Goal: Task Accomplishment & Management: Manage account settings

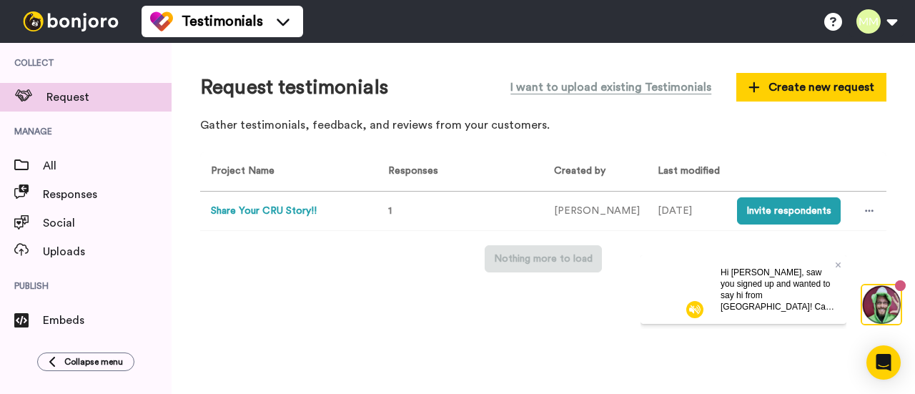
click at [306, 212] on button "Share Your CRU Story!!" at bounding box center [264, 211] width 106 height 15
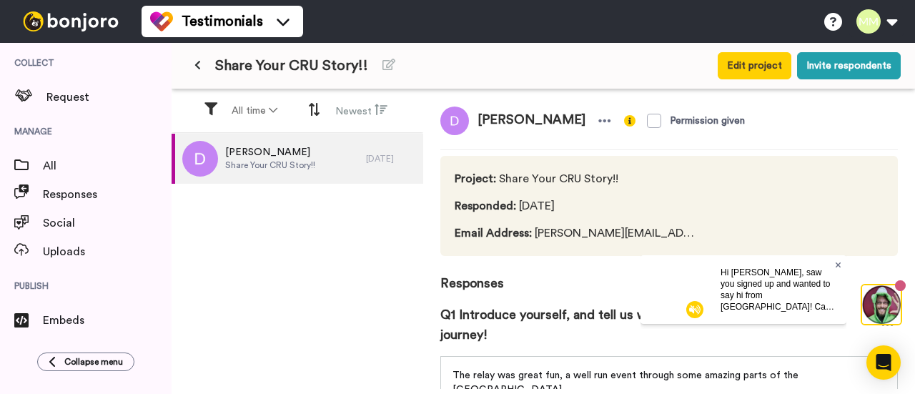
click at [838, 264] on icon at bounding box center [838, 265] width 6 height 6
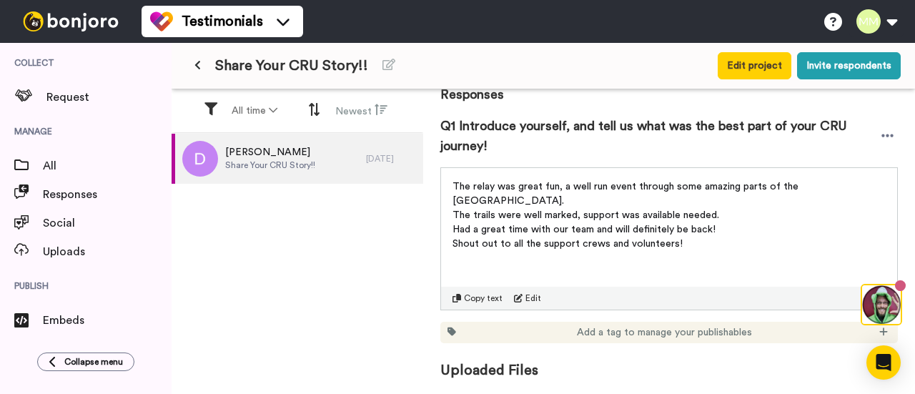
scroll to position [197, 0]
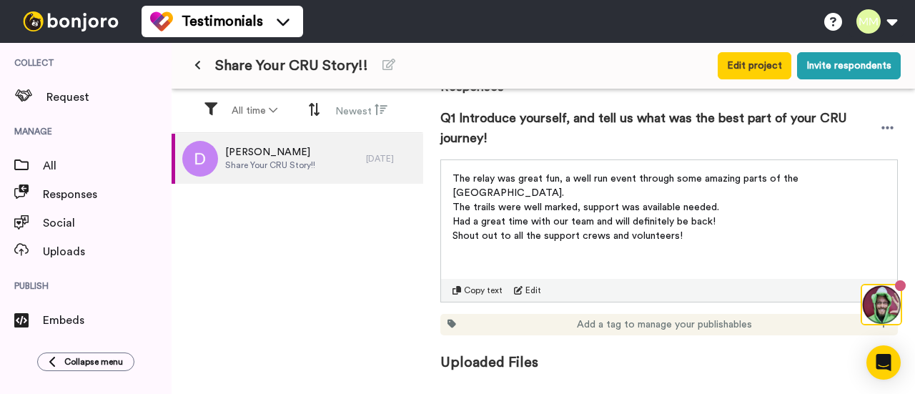
click at [902, 285] on span at bounding box center [900, 285] width 11 height 11
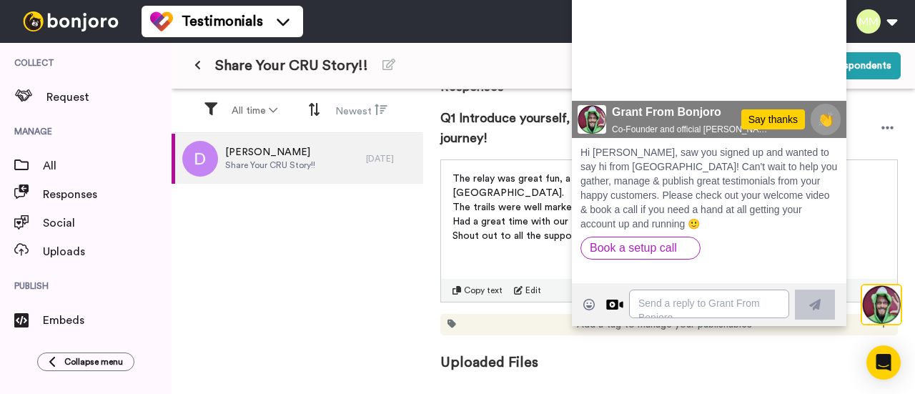
click at [898, 191] on div "[PERSON_NAME] Permission given Project : Share Your CRU Story!! Responded : [DA…" at bounding box center [669, 239] width 492 height 300
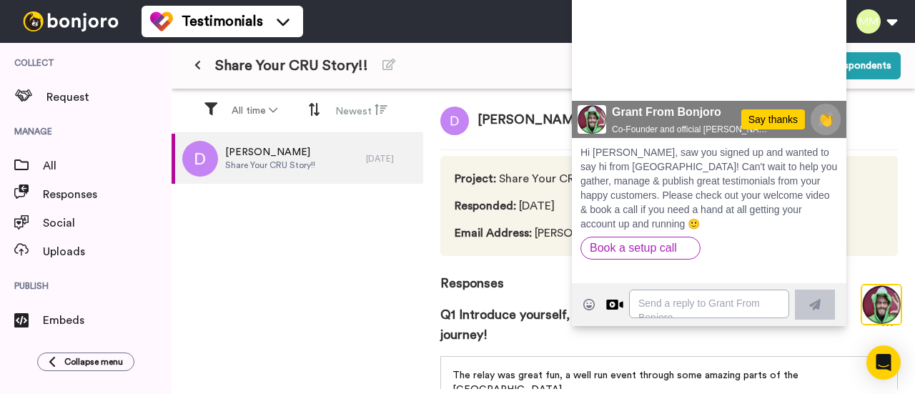
click at [894, 266] on div "[PERSON_NAME] Permission given Project : Share Your CRU Story!! Responded : [DA…" at bounding box center [669, 239] width 492 height 300
click at [881, 307] on img at bounding box center [881, 304] width 39 height 39
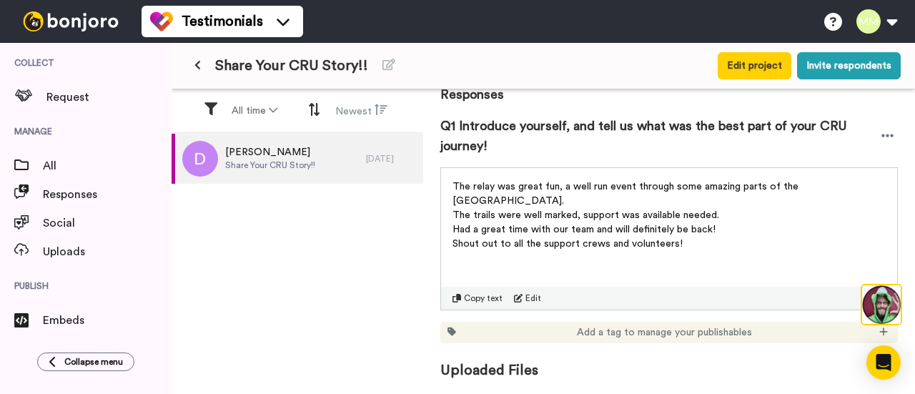
scroll to position [197, 0]
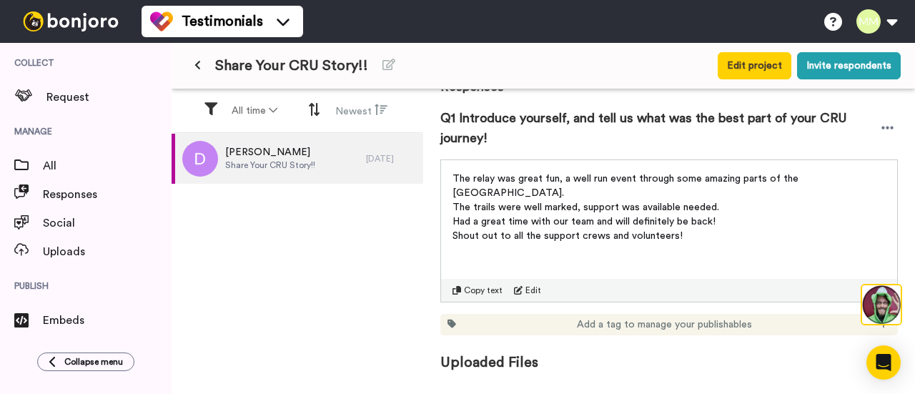
drag, startPoint x: 682, startPoint y: 220, endPoint x: 452, endPoint y: 170, distance: 235.6
click at [452, 170] on div "The relay was great fun, a well run event through some amazing parts of the [GE…" at bounding box center [669, 203] width 456 height 86
copy div "The relay was great fun, a well run event through some amazing parts of the [GE…"
click at [469, 248] on div "The relay was great fun, a well run event through some amazing parts of the [GE…" at bounding box center [669, 230] width 458 height 143
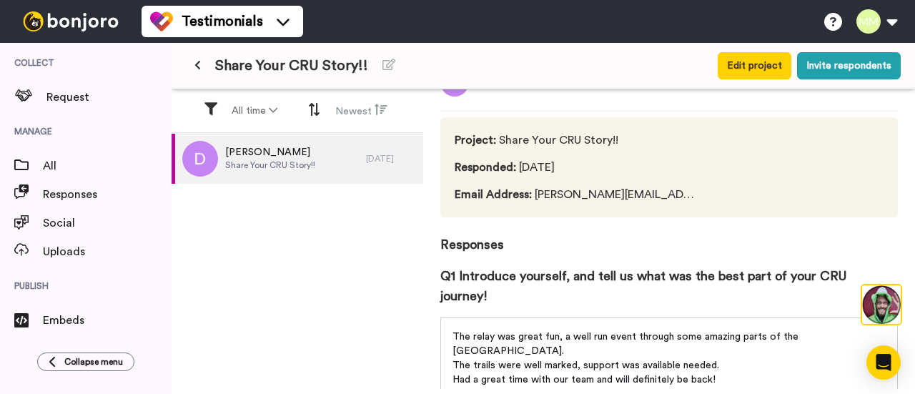
scroll to position [38, 0]
click at [544, 189] on span "Email Address : [EMAIL_ADDRESS][DOMAIN_NAME]" at bounding box center [577, 195] width 245 height 17
drag, startPoint x: 536, startPoint y: 195, endPoint x: 603, endPoint y: 191, distance: 68.1
click at [603, 191] on span "Email Address : danieljeverett@gmail.com" at bounding box center [577, 195] width 245 height 17
copy span "danieljeverett"
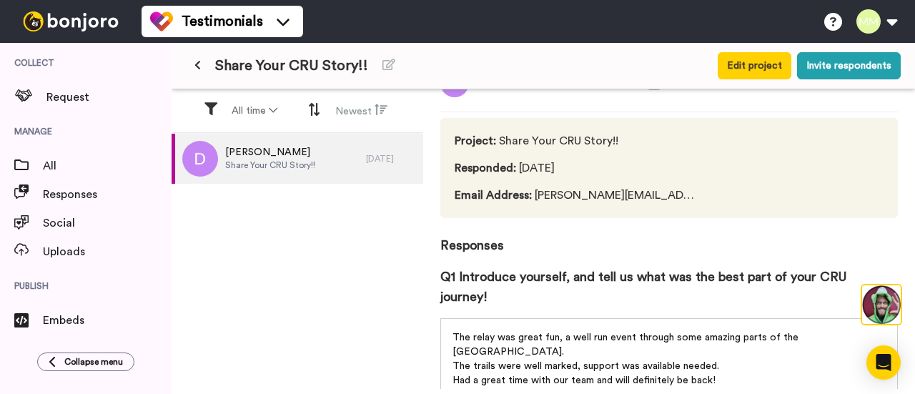
click at [470, 56] on div "Share Your CRU Story!!" at bounding box center [424, 66] width 477 height 26
click at [839, 27] on icon at bounding box center [833, 22] width 18 height 18
click at [889, 28] on button at bounding box center [876, 21] width 54 height 31
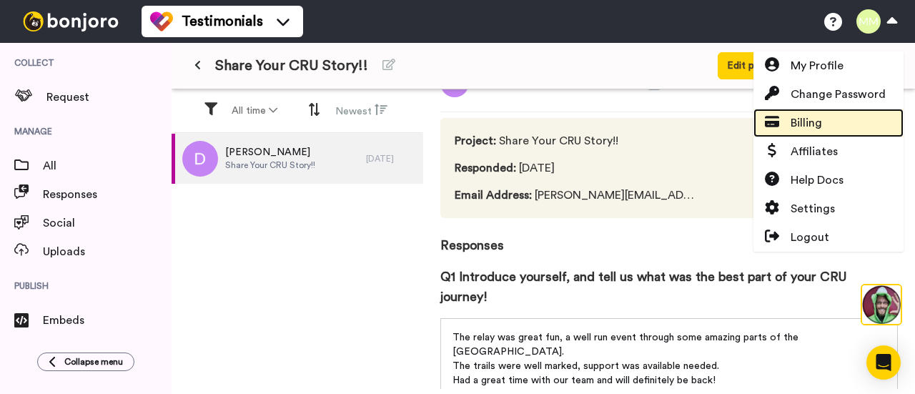
click at [849, 122] on link "Billing" at bounding box center [829, 123] width 150 height 29
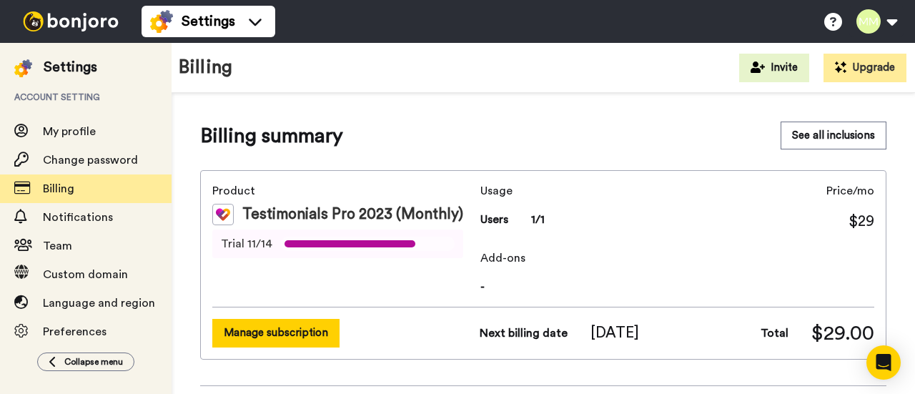
click at [335, 327] on button "Manage subscription" at bounding box center [275, 333] width 127 height 28
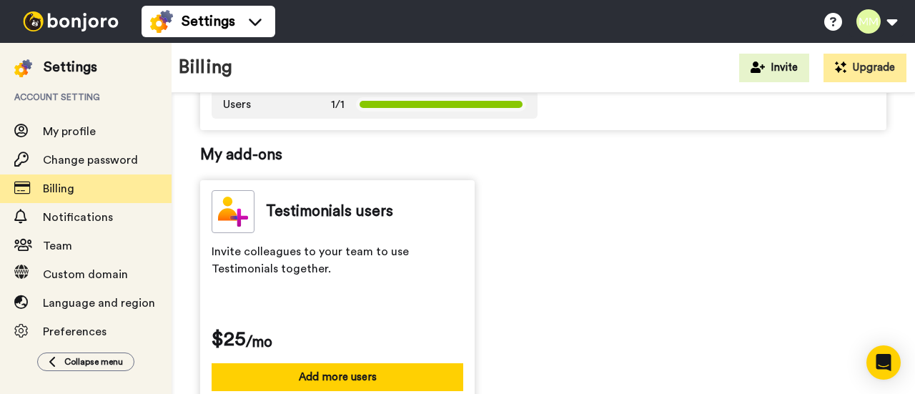
scroll to position [298, 0]
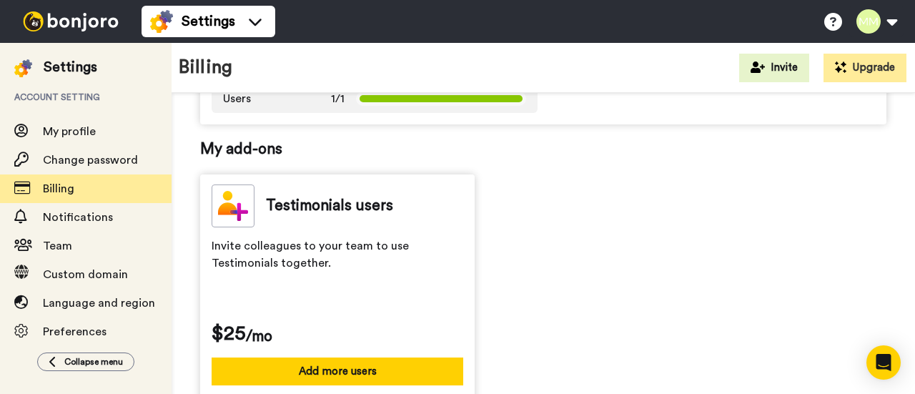
click at [598, 248] on div "Testimonials users Invite colleagues to your team to use Testimonials together.…" at bounding box center [543, 304] width 686 height 261
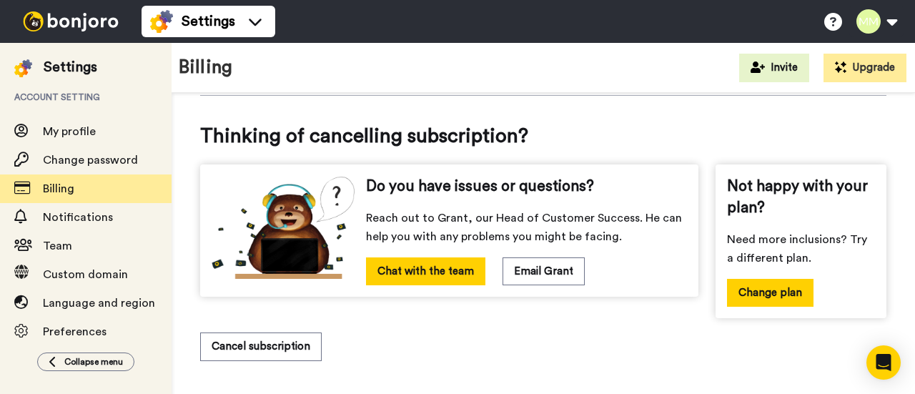
scroll to position [671, 0]
